Goal: Check status: Check status

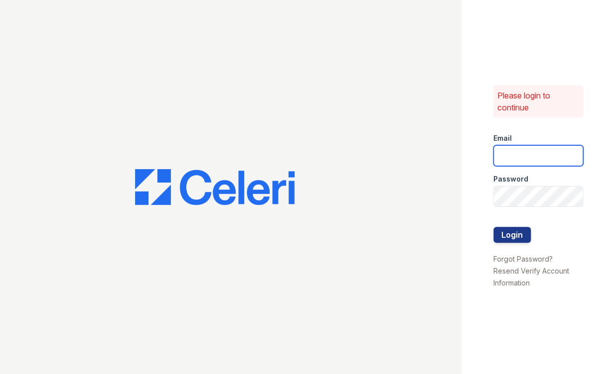
click at [525, 153] on input "email" at bounding box center [538, 155] width 90 height 21
type input "[PERSON_NAME][EMAIL_ADDRESS][DOMAIN_NAME]"
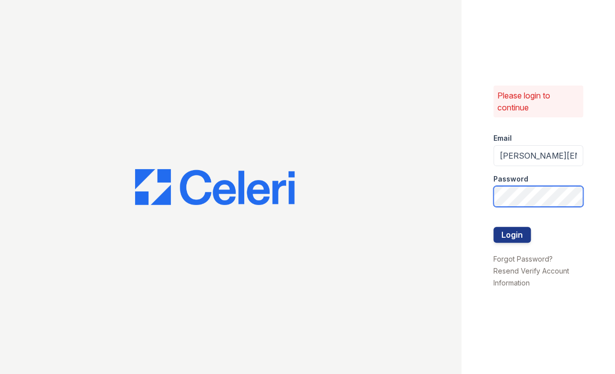
click at [493, 227] on button "Login" at bounding box center [511, 235] width 37 height 16
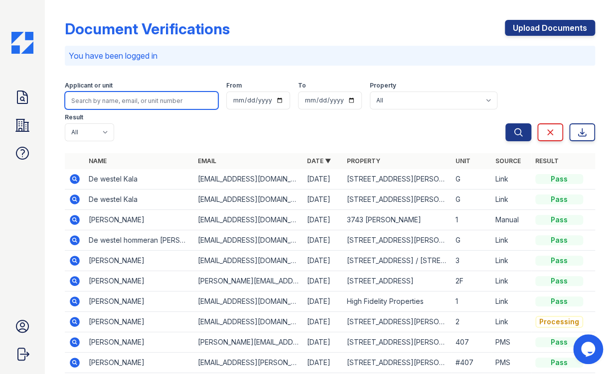
click at [134, 97] on input "search" at bounding box center [141, 101] width 153 height 18
paste input "Jessica Covarrubias"
type input "Jessica Covarrubias"
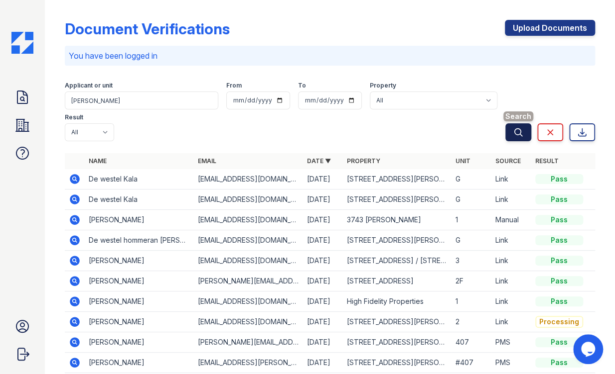
click at [517, 130] on button "Search" at bounding box center [518, 132] width 26 height 18
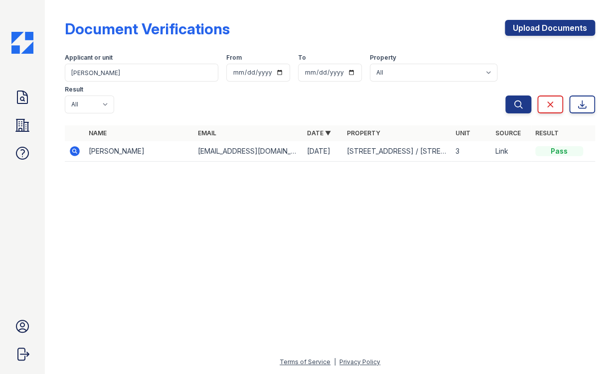
click at [74, 149] on icon at bounding box center [74, 150] width 2 height 2
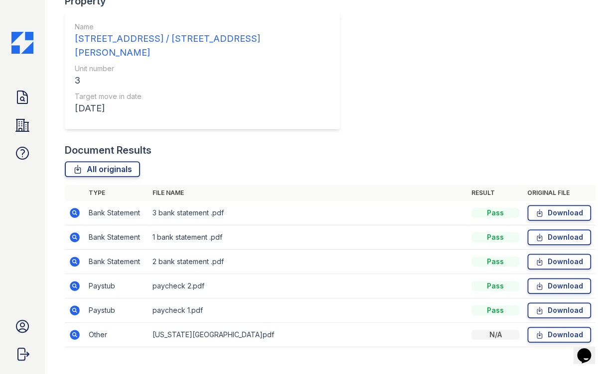
scroll to position [253, 0]
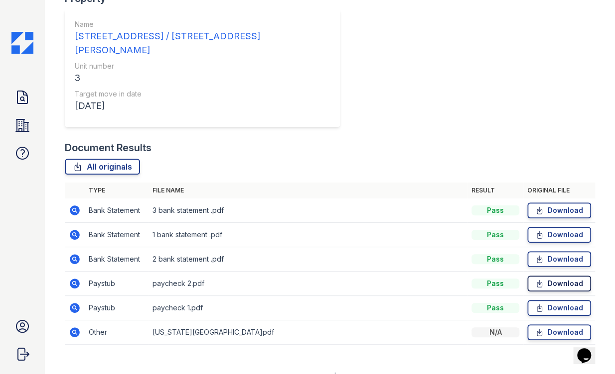
click at [535, 279] on icon at bounding box center [539, 284] width 8 height 10
click at [535, 303] on icon at bounding box center [539, 308] width 8 height 10
click at [535, 206] on icon at bounding box center [539, 211] width 8 height 10
click at [537, 232] on icon at bounding box center [539, 235] width 5 height 7
click at [535, 254] on icon at bounding box center [539, 259] width 8 height 10
